Goal: Entertainment & Leisure: Consume media (video, audio)

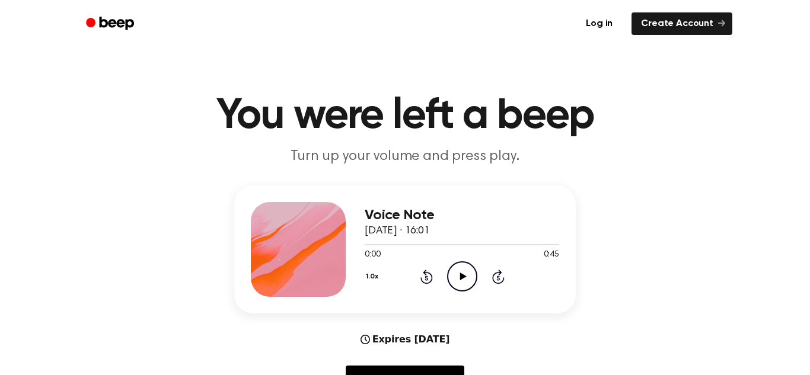
click at [470, 282] on icon "Play Audio" at bounding box center [462, 276] width 30 height 30
click at [470, 282] on icon "Pause Audio" at bounding box center [462, 276] width 30 height 30
click at [466, 282] on icon "Play Audio" at bounding box center [462, 276] width 30 height 30
click at [464, 283] on icon "Pause Audio" at bounding box center [462, 276] width 30 height 30
click at [416, 281] on div "1.0x Rewind 5 seconds Play Audio Skip 5 seconds" at bounding box center [462, 276] width 194 height 30
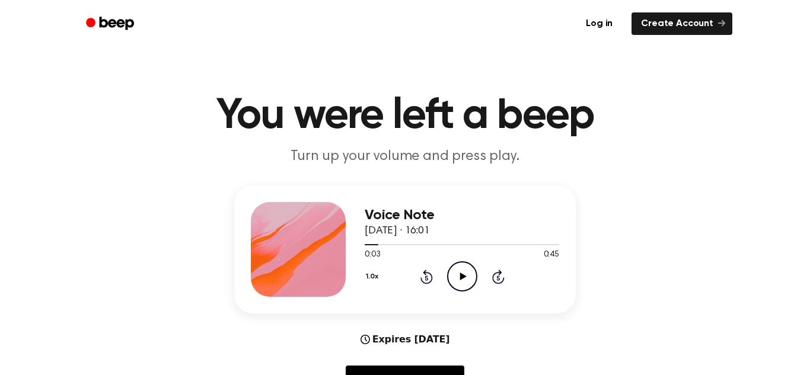
click at [426, 279] on icon "Rewind 5 seconds" at bounding box center [426, 276] width 13 height 15
click at [456, 274] on icon "Play Audio" at bounding box center [462, 276] width 30 height 30
click at [455, 274] on icon "Pause Audio" at bounding box center [462, 276] width 30 height 30
click at [455, 274] on icon "Play Audio" at bounding box center [462, 276] width 30 height 30
click at [455, 274] on icon "Pause Audio" at bounding box center [462, 276] width 30 height 30
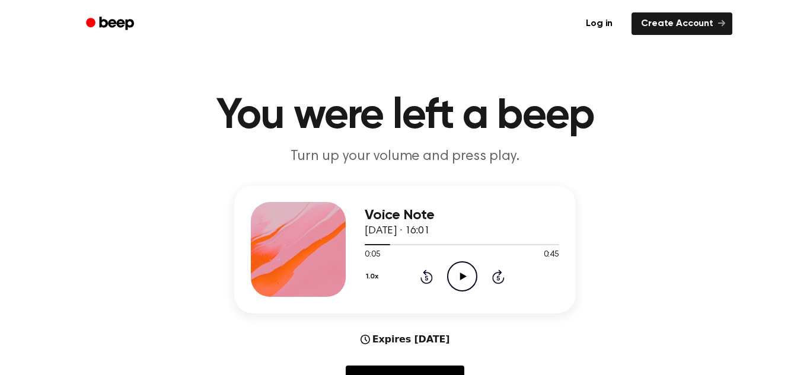
click at [455, 274] on icon "Play Audio" at bounding box center [462, 276] width 30 height 30
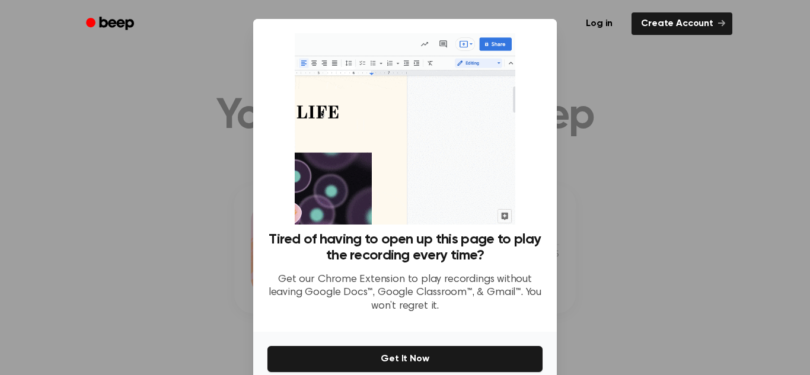
scroll to position [56, 0]
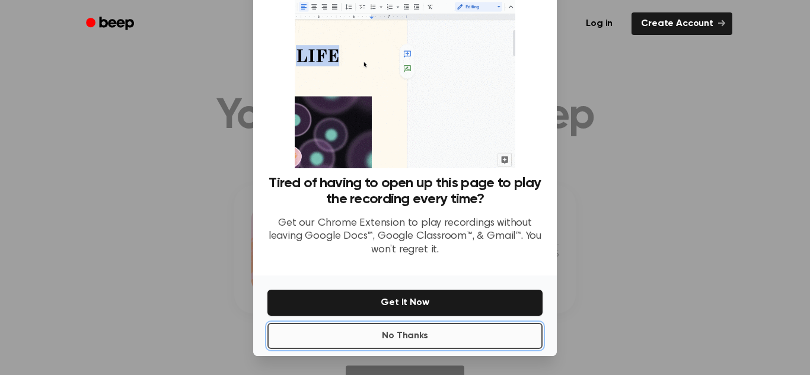
click at [475, 342] on button "No Thanks" at bounding box center [404, 336] width 275 height 26
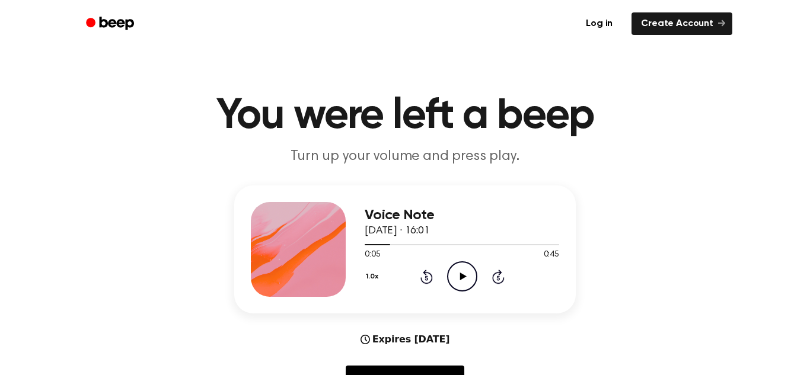
click at [477, 274] on circle at bounding box center [462, 276] width 29 height 29
click at [429, 277] on icon "Rewind 5 seconds" at bounding box center [426, 276] width 13 height 15
click at [468, 271] on icon "Play Audio" at bounding box center [462, 276] width 30 height 30
click at [462, 273] on icon at bounding box center [461, 277] width 5 height 8
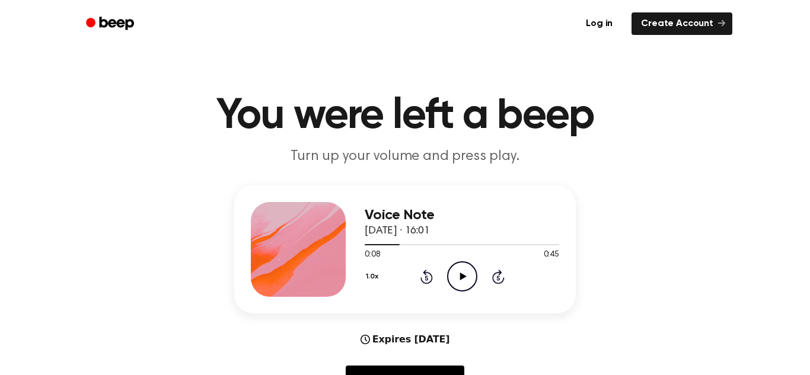
click at [462, 273] on icon "Play Audio" at bounding box center [462, 276] width 30 height 30
click at [462, 273] on icon at bounding box center [461, 277] width 5 height 8
click at [462, 273] on icon "Play Audio" at bounding box center [462, 276] width 30 height 30
click at [462, 273] on icon at bounding box center [461, 277] width 5 height 8
click at [422, 278] on icon at bounding box center [426, 277] width 12 height 14
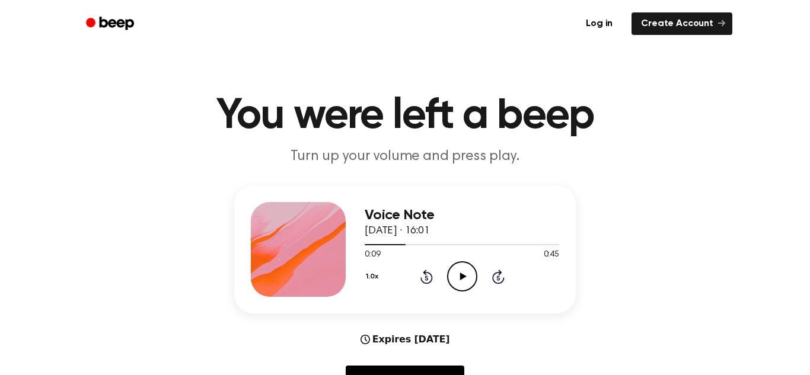
click at [454, 285] on icon "Play Audio" at bounding box center [462, 276] width 30 height 30
click at [454, 285] on icon "Pause Audio" at bounding box center [462, 276] width 30 height 30
click at [454, 285] on icon "Play Audio" at bounding box center [462, 276] width 30 height 30
click at [454, 285] on icon "Pause Audio" at bounding box center [462, 276] width 30 height 30
click at [454, 285] on icon "Play Audio" at bounding box center [462, 276] width 30 height 30
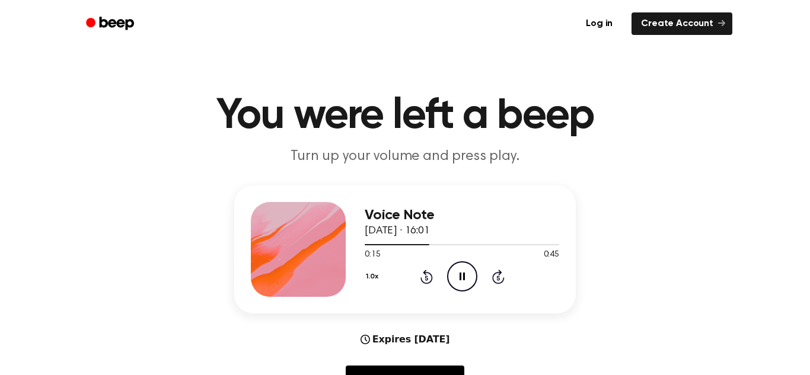
click at [454, 285] on icon "Pause Audio" at bounding box center [462, 276] width 30 height 30
click at [454, 285] on icon "Play Audio" at bounding box center [462, 276] width 30 height 30
click at [454, 285] on icon "Pause Audio" at bounding box center [462, 276] width 30 height 30
click at [454, 285] on icon "Play Audio" at bounding box center [462, 276] width 30 height 30
click at [454, 285] on icon "Pause Audio" at bounding box center [462, 276] width 30 height 30
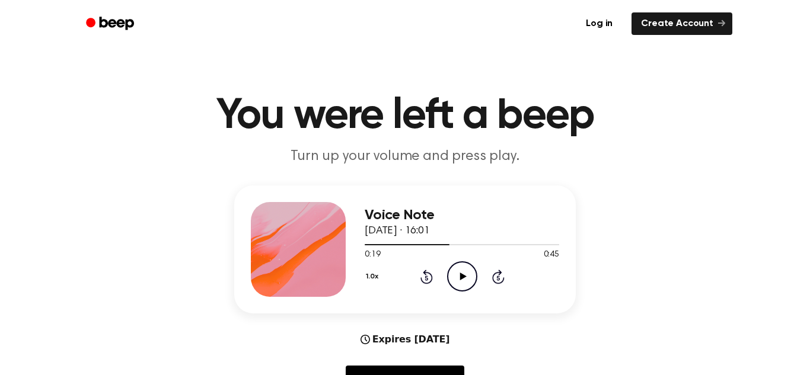
click at [454, 285] on icon "Play Audio" at bounding box center [462, 276] width 30 height 30
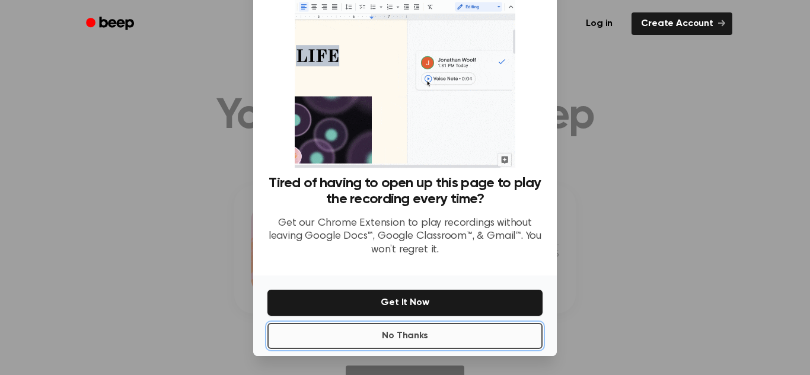
click at [387, 325] on button "No Thanks" at bounding box center [404, 336] width 275 height 26
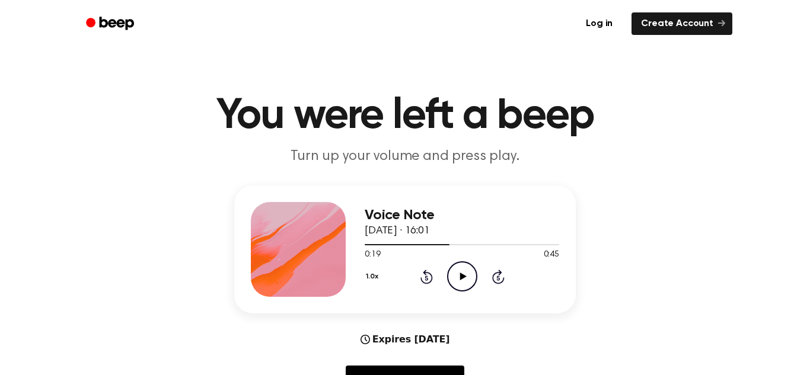
click at [455, 280] on icon "Play Audio" at bounding box center [462, 276] width 30 height 30
click at [455, 280] on icon "Pause Audio" at bounding box center [462, 276] width 30 height 30
click at [455, 280] on icon "Play Audio" at bounding box center [462, 276] width 30 height 30
click at [455, 280] on icon "Pause Audio" at bounding box center [462, 276] width 30 height 30
click at [455, 280] on icon "Play Audio" at bounding box center [462, 276] width 30 height 30
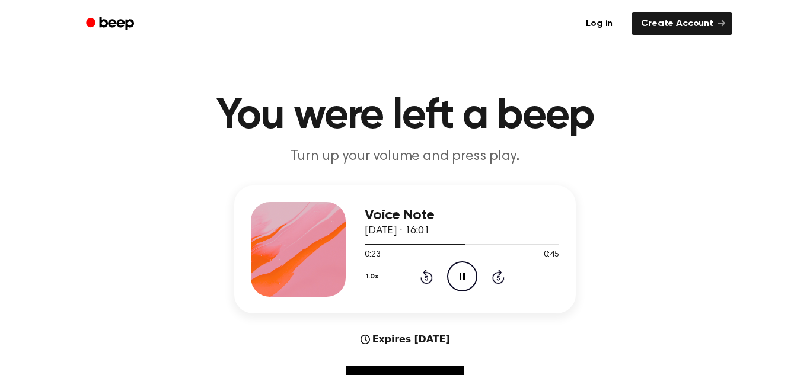
click at [455, 280] on icon "Pause Audio" at bounding box center [462, 276] width 30 height 30
click at [455, 280] on icon "Play Audio" at bounding box center [462, 276] width 30 height 30
click at [455, 280] on icon "Pause Audio" at bounding box center [462, 276] width 30 height 30
click at [455, 280] on icon "Play Audio" at bounding box center [462, 276] width 30 height 30
click at [455, 280] on icon "Pause Audio" at bounding box center [462, 276] width 30 height 30
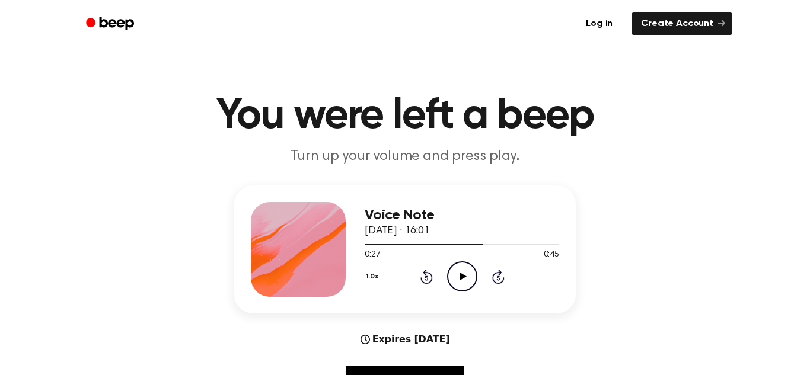
click at [455, 280] on icon "Play Audio" at bounding box center [462, 276] width 30 height 30
click at [455, 280] on icon "Pause Audio" at bounding box center [462, 276] width 30 height 30
click at [455, 280] on icon "Play Audio" at bounding box center [462, 276] width 30 height 30
click at [455, 280] on icon "Pause Audio" at bounding box center [462, 276] width 30 height 30
click at [455, 280] on icon "Play Audio" at bounding box center [462, 276] width 30 height 30
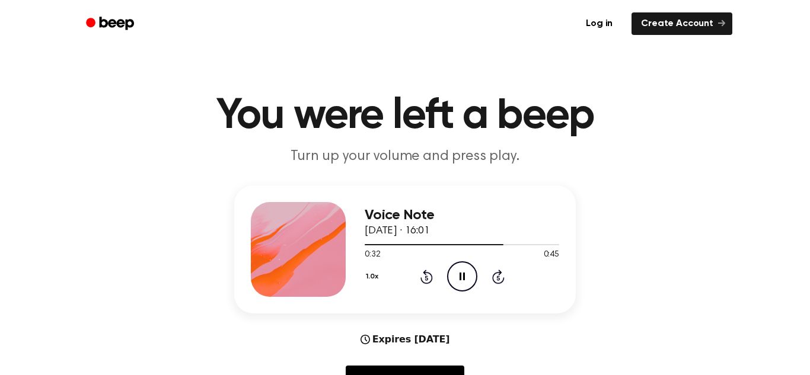
click at [445, 271] on div "1.0x Rewind 5 seconds Pause Audio Skip 5 seconds" at bounding box center [462, 276] width 194 height 30
click at [484, 285] on div "1.0x Rewind 5 seconds Pause Audio Skip 5 seconds" at bounding box center [462, 276] width 194 height 30
click at [464, 264] on icon "Pause Audio" at bounding box center [462, 276] width 30 height 30
click at [464, 264] on icon "Play Audio" at bounding box center [462, 276] width 30 height 30
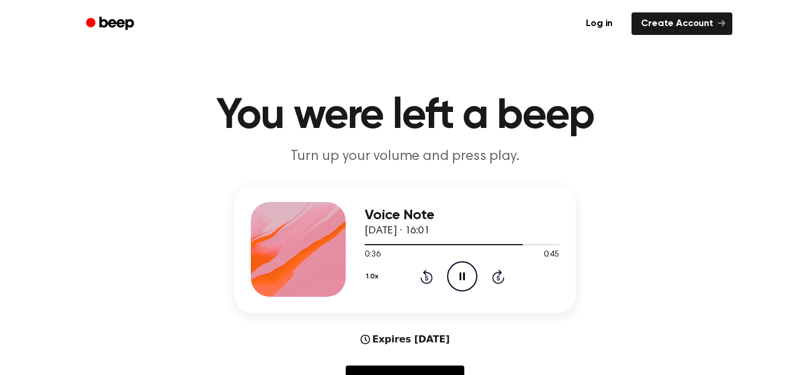
click at [464, 264] on icon "Pause Audio" at bounding box center [462, 276] width 30 height 30
click at [428, 270] on icon "Rewind 5 seconds" at bounding box center [426, 276] width 13 height 15
click at [459, 270] on icon "Play Audio" at bounding box center [462, 276] width 30 height 30
click at [459, 270] on icon "Pause Audio" at bounding box center [462, 276] width 30 height 30
click at [459, 270] on icon "Play Audio" at bounding box center [462, 276] width 30 height 30
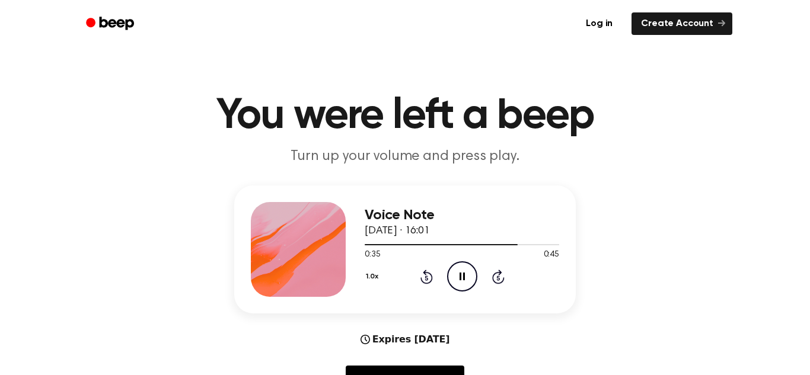
click at [459, 270] on icon "Pause Audio" at bounding box center [462, 276] width 30 height 30
click at [459, 270] on icon "Play Audio" at bounding box center [462, 276] width 30 height 30
click at [459, 270] on icon "Pause Audio" at bounding box center [462, 276] width 30 height 30
click at [459, 270] on icon "Play Audio" at bounding box center [462, 276] width 30 height 30
click at [459, 270] on icon "Pause Audio" at bounding box center [462, 276] width 30 height 30
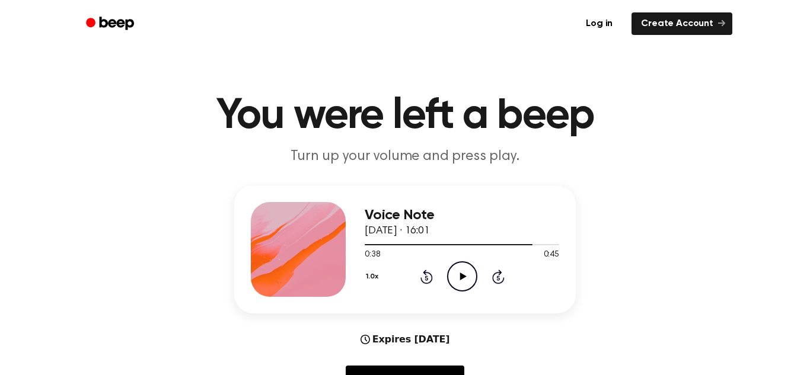
click at [459, 270] on icon "Play Audio" at bounding box center [462, 276] width 30 height 30
click at [459, 270] on icon "Pause Audio" at bounding box center [462, 276] width 30 height 30
click at [459, 270] on icon "Play Audio" at bounding box center [462, 276] width 30 height 30
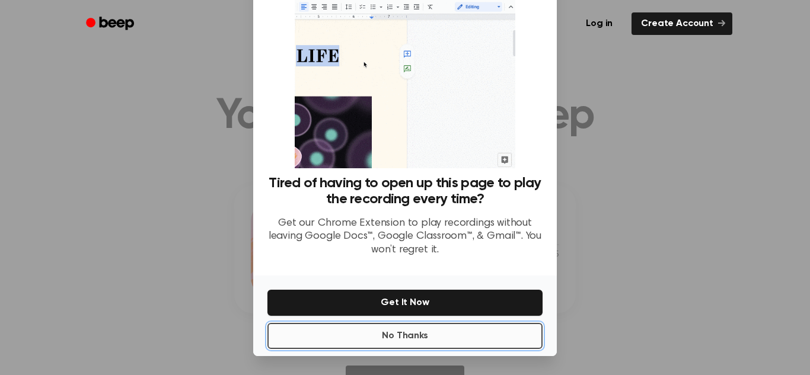
click at [425, 343] on button "No Thanks" at bounding box center [404, 336] width 275 height 26
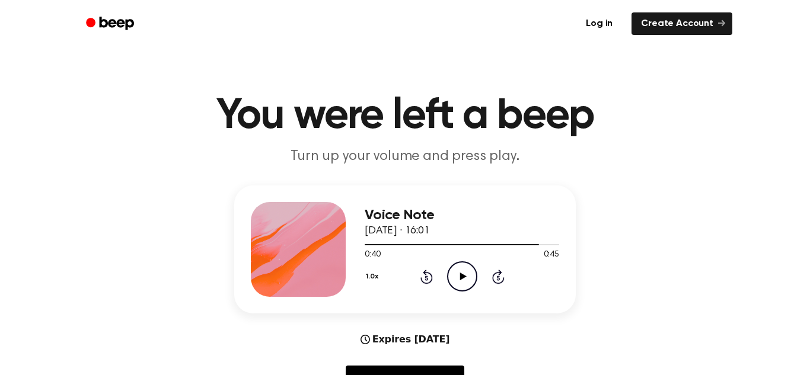
click at [448, 276] on icon "Play Audio" at bounding box center [462, 276] width 30 height 30
click at [448, 276] on icon "Pause Audio" at bounding box center [462, 276] width 30 height 30
click at [448, 276] on icon "Play Audio" at bounding box center [462, 276] width 30 height 30
click at [448, 276] on icon "Pause Audio" at bounding box center [462, 276] width 30 height 30
click at [448, 276] on icon "Play Audio" at bounding box center [462, 276] width 30 height 30
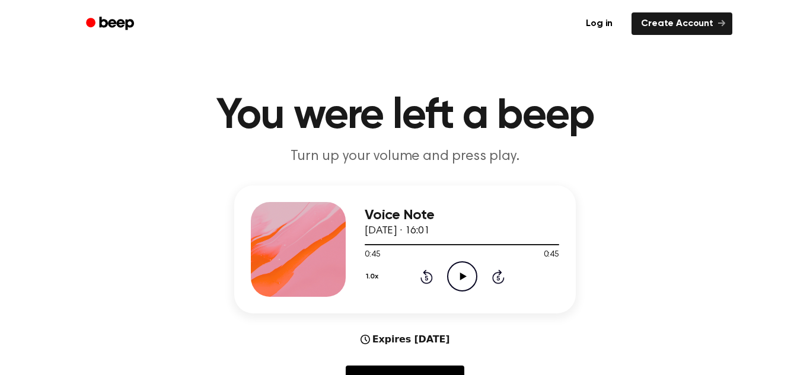
click at [429, 272] on icon "Rewind 5 seconds" at bounding box center [426, 276] width 13 height 15
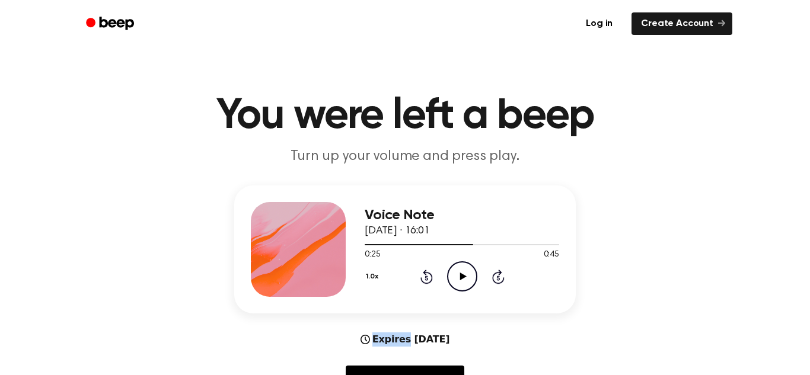
click at [429, 272] on icon "Rewind 5 seconds" at bounding box center [426, 276] width 13 height 15
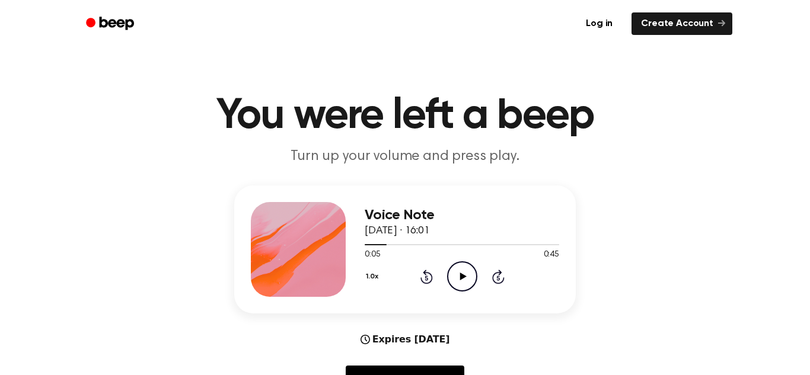
click at [429, 272] on icon "Rewind 5 seconds" at bounding box center [426, 276] width 13 height 15
click at [371, 275] on button "1.0x" at bounding box center [374, 277] width 18 height 20
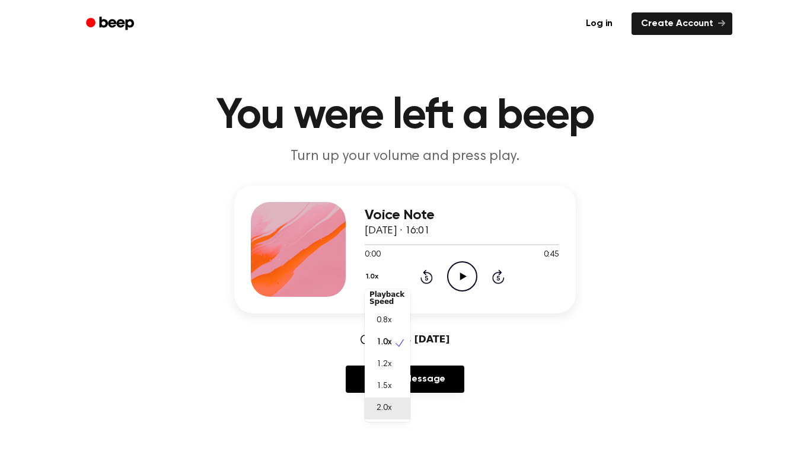
click at [390, 375] on span "2.0x" at bounding box center [383, 409] width 15 height 12
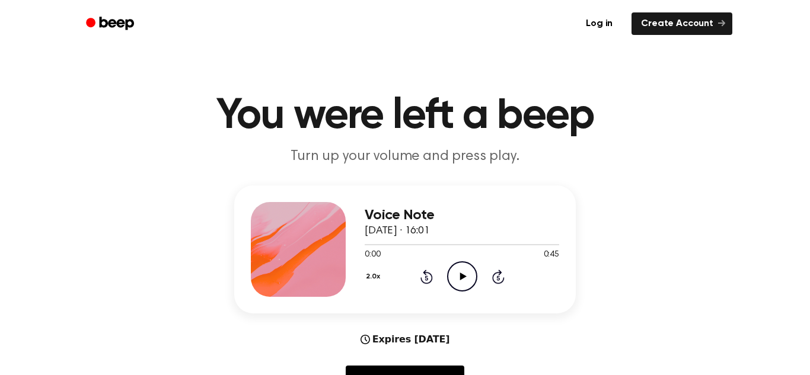
click at [465, 274] on icon "Play Audio" at bounding box center [462, 276] width 30 height 30
click at [465, 274] on icon "Pause Audio" at bounding box center [462, 276] width 30 height 30
click at [465, 274] on icon "Play Audio" at bounding box center [462, 276] width 30 height 30
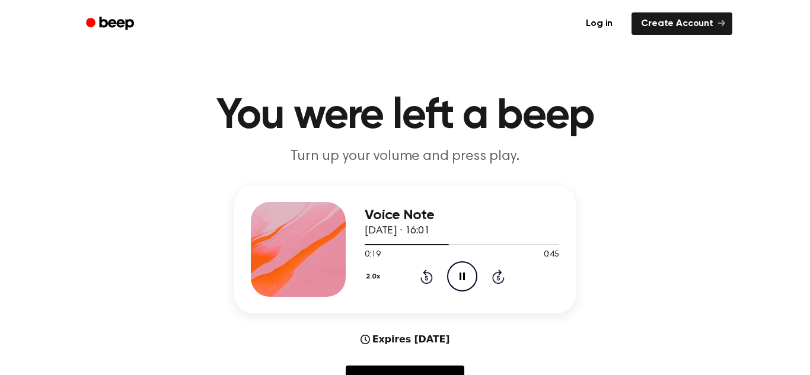
click at [465, 274] on icon "Pause Audio" at bounding box center [462, 276] width 30 height 30
click at [465, 274] on icon "Play Audio" at bounding box center [462, 276] width 30 height 30
click at [465, 274] on icon "Pause Audio" at bounding box center [462, 276] width 30 height 30
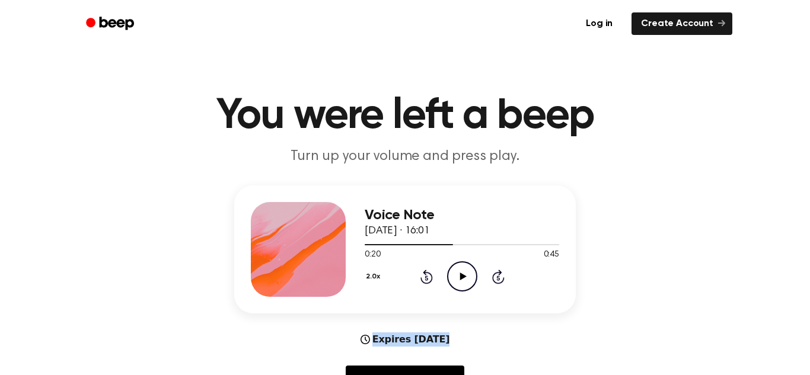
click at [465, 274] on icon "Play Audio" at bounding box center [462, 276] width 30 height 30
click at [465, 274] on icon "Pause Audio" at bounding box center [462, 276] width 30 height 30
